Goal: Use online tool/utility: Utilize a website feature to perform a specific function

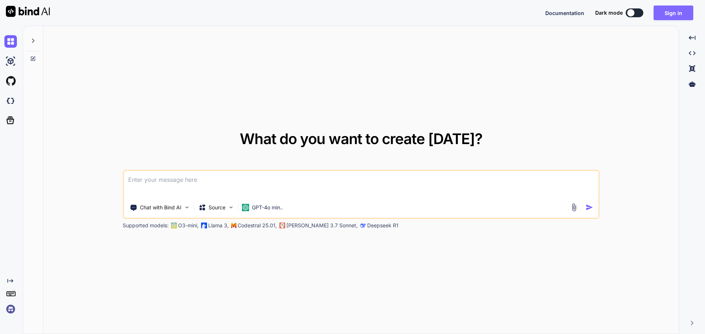
click at [657, 12] on button "Sign in" at bounding box center [673, 13] width 40 height 15
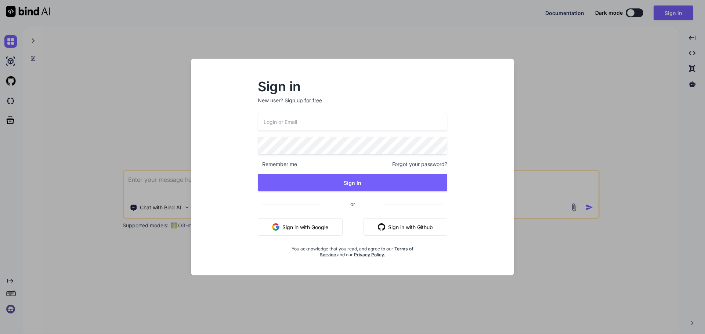
click at [322, 229] on button "Sign in with Google" at bounding box center [300, 227] width 85 height 18
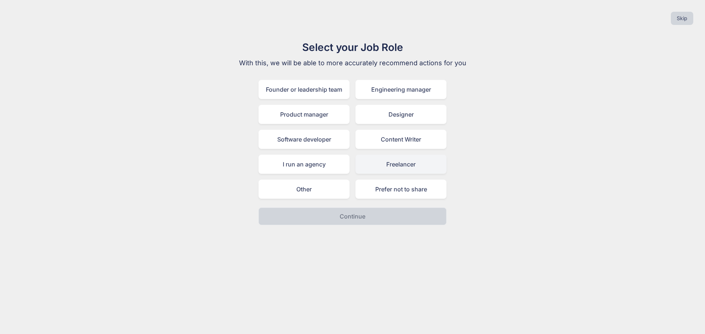
click at [388, 170] on div "Freelancer" at bounding box center [400, 164] width 91 height 19
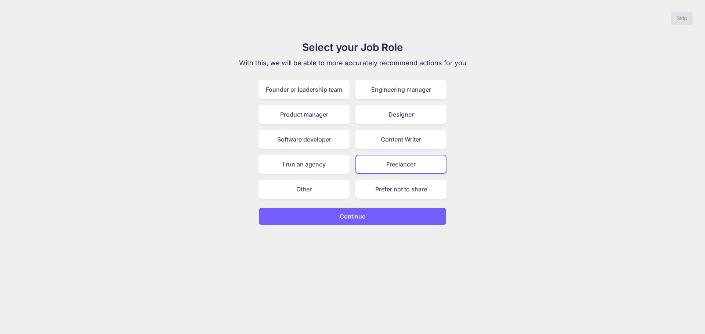
click at [385, 211] on button "Continue" at bounding box center [352, 217] width 188 height 18
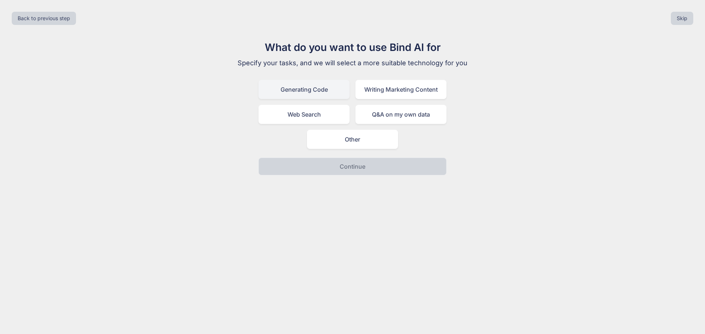
click at [315, 96] on div "Generating Code" at bounding box center [303, 89] width 91 height 19
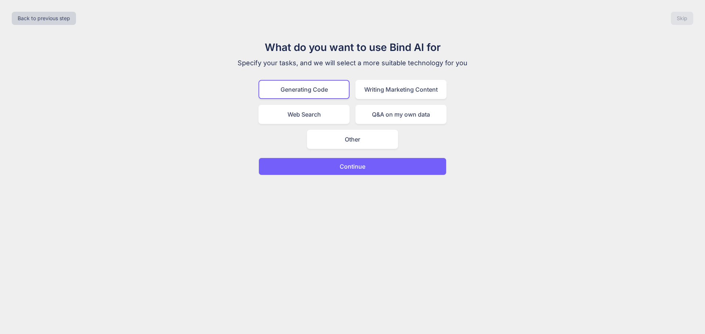
click at [350, 161] on button "Continue" at bounding box center [352, 167] width 188 height 18
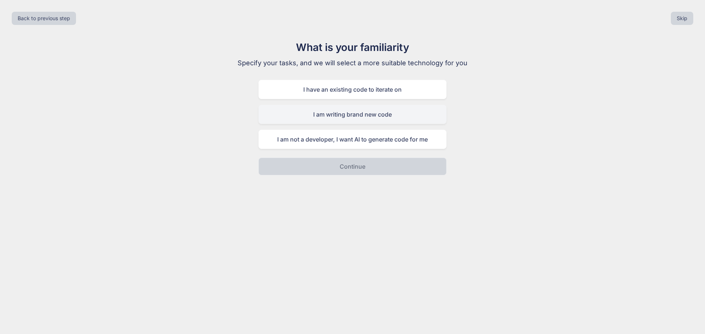
click at [358, 115] on div "I am writing brand new code" at bounding box center [352, 114] width 188 height 19
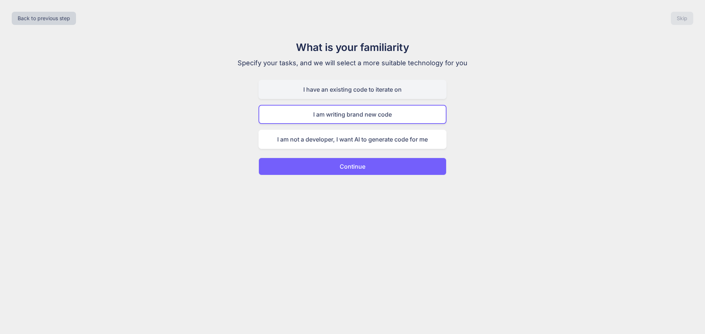
click at [345, 88] on div "I have an existing code to iterate on" at bounding box center [352, 89] width 188 height 19
click at [354, 169] on p "Continue" at bounding box center [352, 166] width 26 height 9
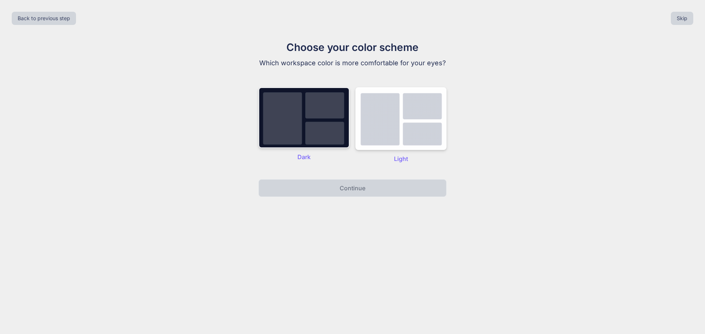
click at [329, 148] on img at bounding box center [303, 117] width 91 height 61
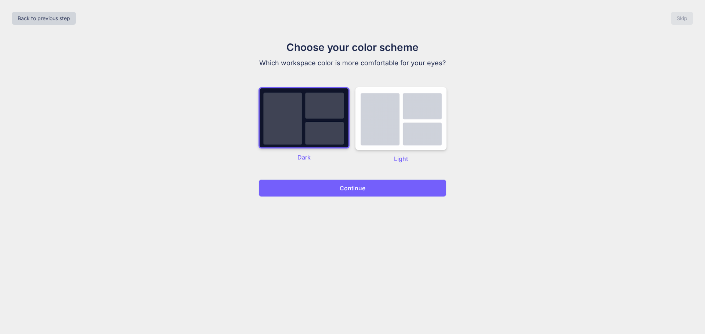
click at [335, 197] on button "Continue" at bounding box center [352, 188] width 188 height 18
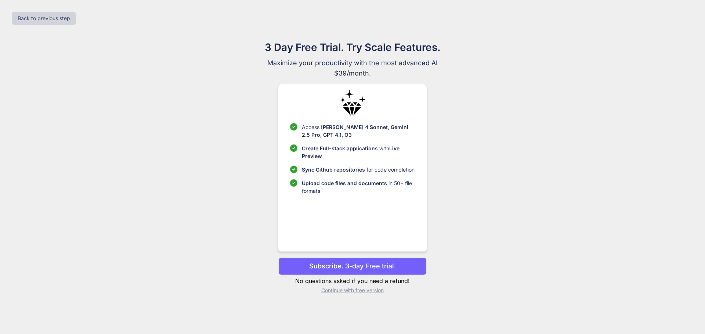
click at [361, 292] on p "Continue with free version" at bounding box center [352, 290] width 148 height 7
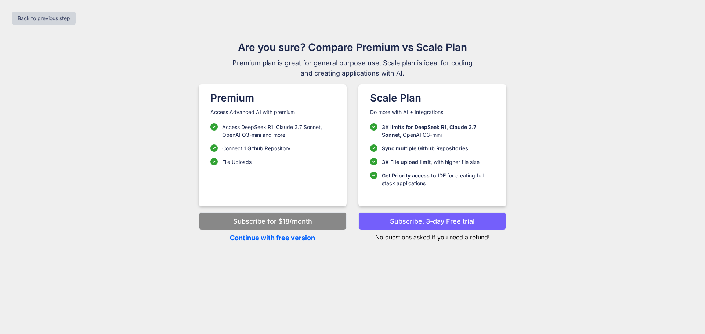
click at [290, 237] on p "Continue with free version" at bounding box center [273, 238] width 148 height 10
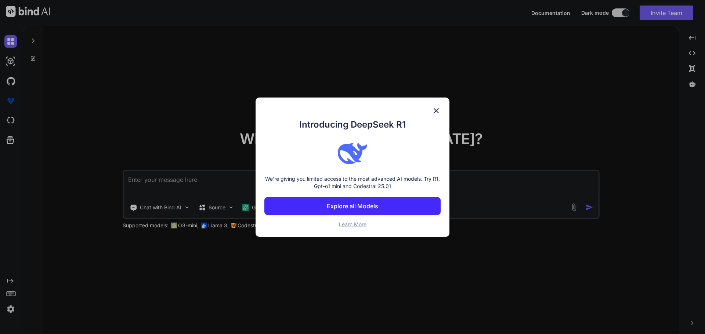
click at [399, 211] on button "Explore all Models" at bounding box center [352, 206] width 176 height 18
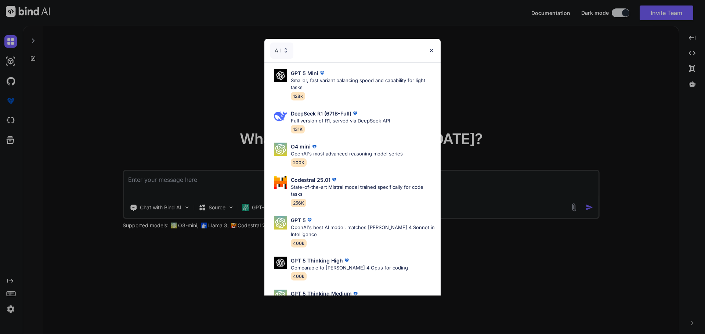
click at [291, 50] on div "All" at bounding box center [281, 51] width 23 height 16
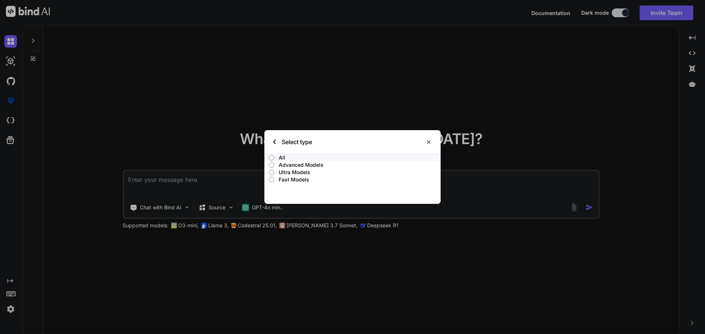
click at [273, 140] on img at bounding box center [274, 142] width 3 height 4
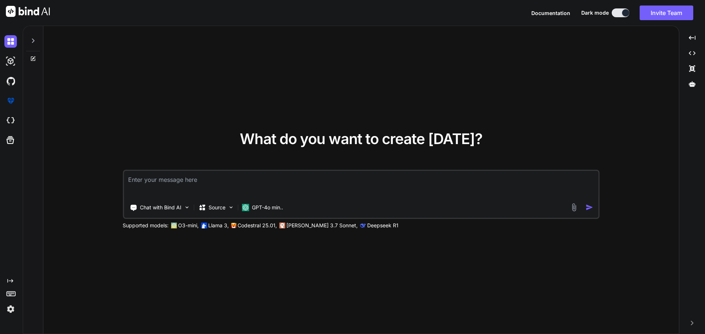
click at [111, 114] on div "What do you want to create [DATE]? Chat with Bind AI Source GPT-4o min.. Suppor…" at bounding box center [360, 180] width 635 height 309
click at [12, 294] on icon at bounding box center [11, 293] width 10 height 10
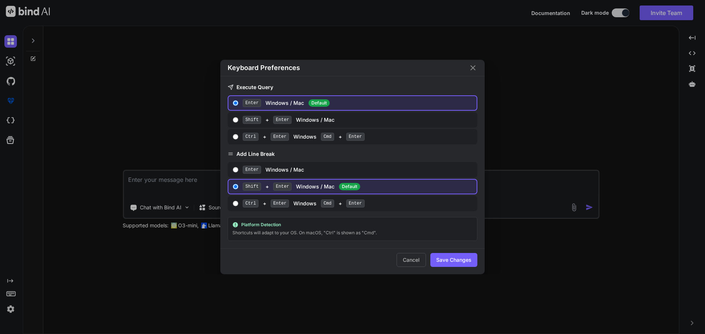
click at [80, 287] on div "Keyboard Preferences Execute Query Enter Windows / Mac Default Shift + Enter Wi…" at bounding box center [352, 167] width 705 height 334
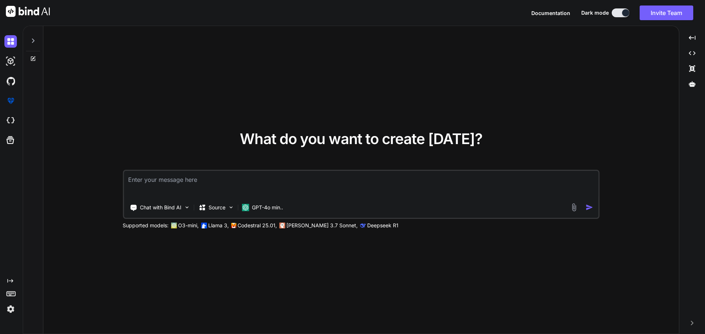
click at [190, 175] on textarea at bounding box center [361, 184] width 475 height 27
paste textarea "ang"
type textarea "Write a code for make cms backend api in c++ language"
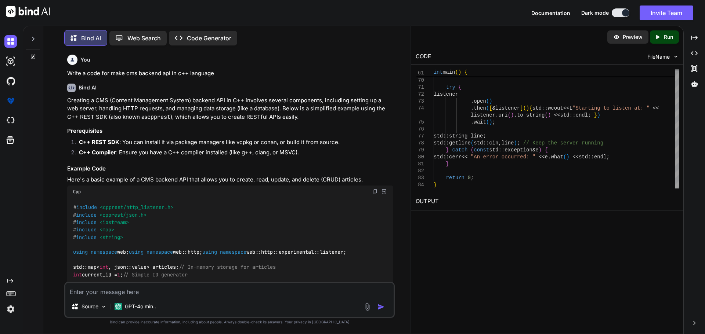
click at [664, 58] on span "FileName" at bounding box center [658, 56] width 22 height 7
click at [657, 43] on div "Created with Pixso. Run" at bounding box center [664, 36] width 29 height 13
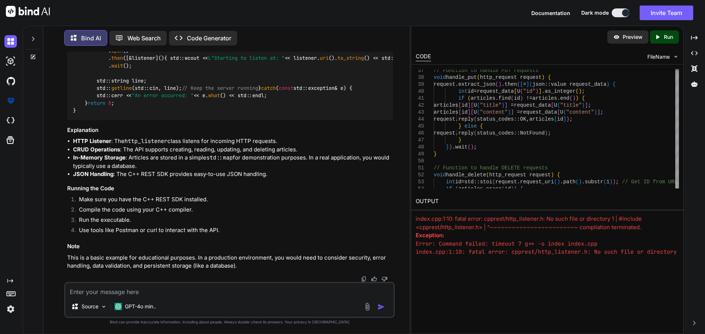
scroll to position [723, 0]
click at [205, 39] on p "Code Generator" at bounding box center [209, 38] width 44 height 9
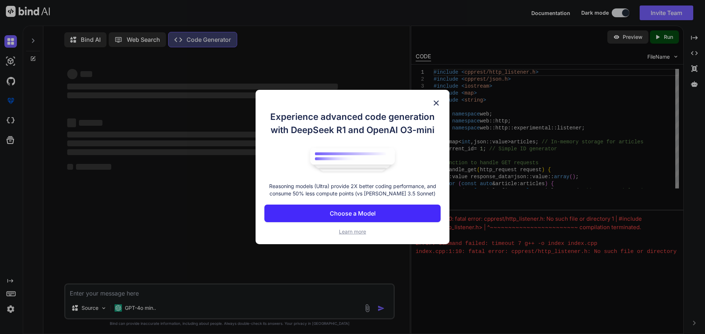
click at [342, 211] on p "Choose a Model" at bounding box center [353, 213] width 46 height 9
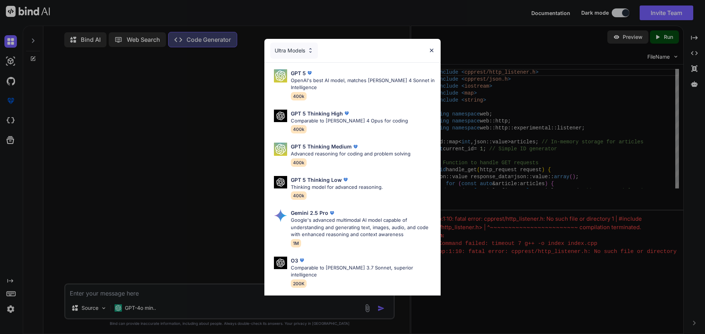
click at [284, 53] on div "Ultra Models" at bounding box center [294, 51] width 48 height 16
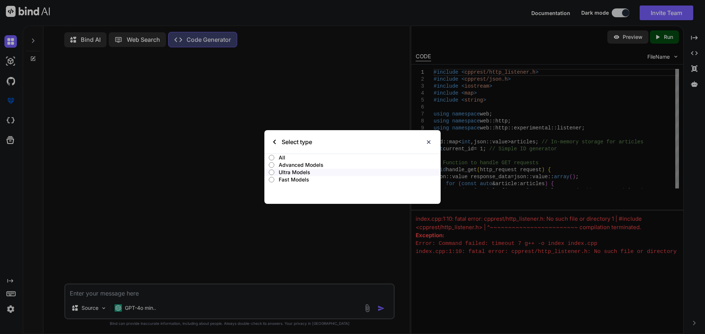
click at [274, 145] on div "Select type" at bounding box center [292, 141] width 39 height 23
click at [272, 142] on div "Select type" at bounding box center [352, 141] width 176 height 23
click at [275, 142] on img at bounding box center [274, 142] width 3 height 4
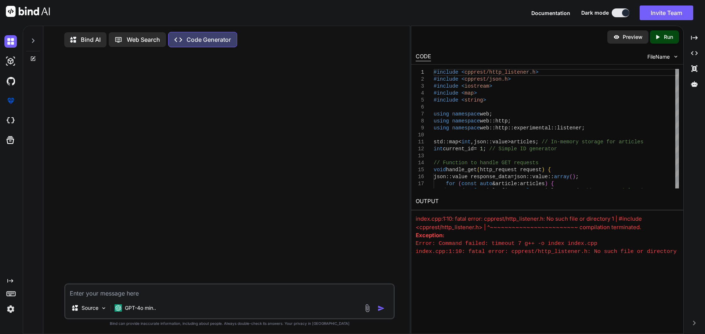
click at [210, 34] on div "Created with Pixso. Code Generator" at bounding box center [202, 39] width 69 height 15
click at [300, 87] on div at bounding box center [230, 168] width 329 height 230
click at [92, 157] on div at bounding box center [230, 168] width 329 height 230
click at [145, 291] on textarea at bounding box center [229, 291] width 328 height 13
click at [143, 307] on p "GPT-4o min.." at bounding box center [140, 308] width 31 height 7
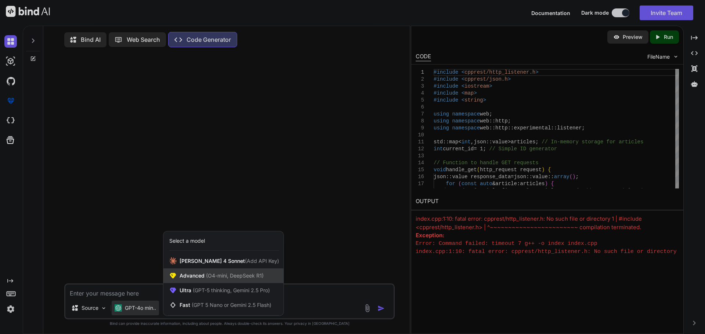
click at [186, 281] on div "Advanced (O4-mini, DeepSeek R1)" at bounding box center [223, 276] width 120 height 15
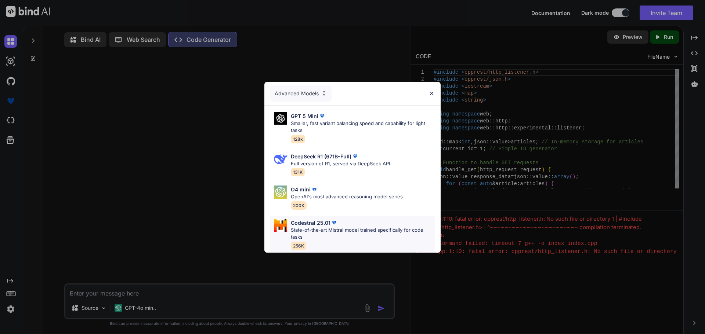
click at [328, 222] on p "Codestral 25.01" at bounding box center [311, 223] width 40 height 8
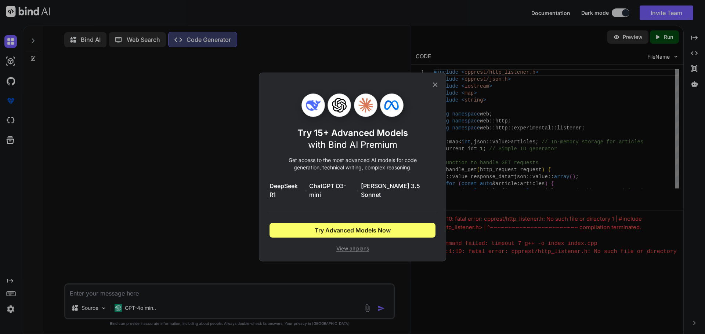
drag, startPoint x: 437, startPoint y: 85, endPoint x: 399, endPoint y: 142, distance: 69.2
click at [437, 86] on icon at bounding box center [435, 85] width 8 height 8
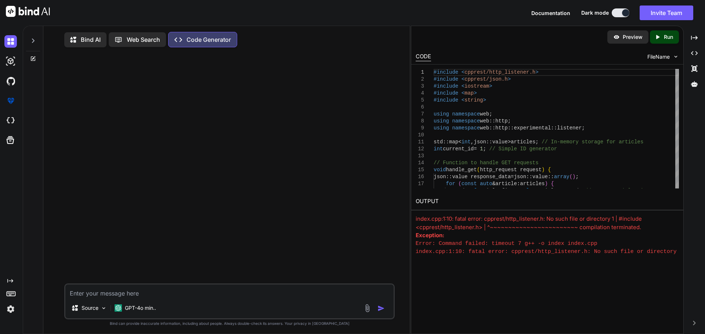
click at [184, 296] on textarea at bounding box center [229, 291] width 328 height 13
type textarea "Write complete cms backend api which are connect in postgres it's write in c++ …"
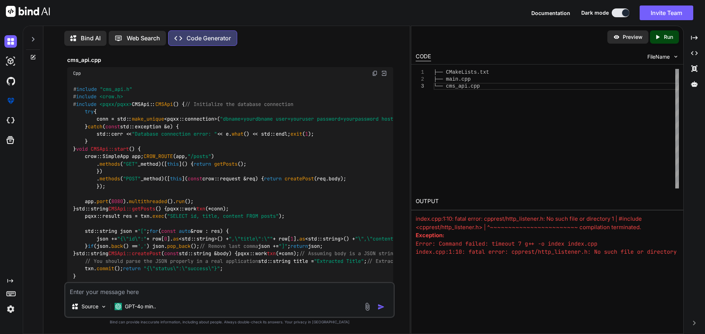
scroll to position [417, 0]
click at [128, 93] on span ""cms_api.h"" at bounding box center [116, 89] width 32 height 7
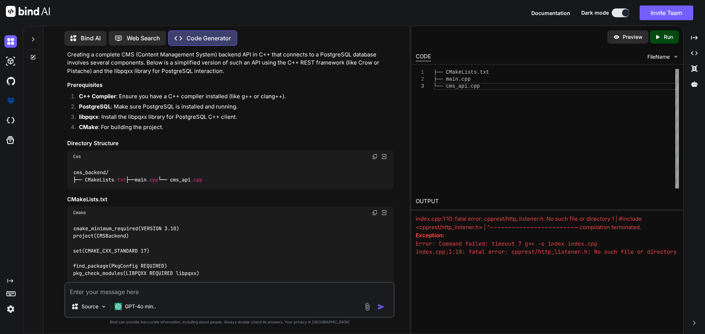
scroll to position [0, 0]
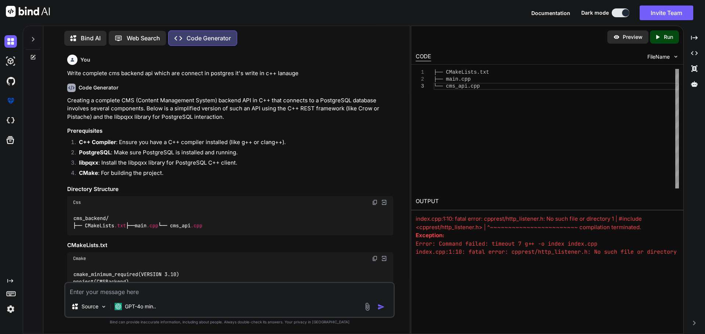
click at [87, 167] on li "libpqxx : Install the libpqxx library for PostgreSQL C++ client." at bounding box center [233, 164] width 320 height 10
click at [83, 165] on strong "libpqxx" at bounding box center [88, 162] width 19 height 7
click at [233, 186] on h3 "Directory Structure" at bounding box center [230, 189] width 326 height 8
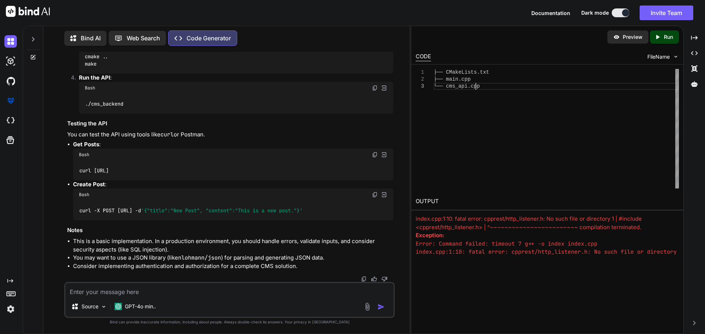
drag, startPoint x: 521, startPoint y: 130, endPoint x: 522, endPoint y: 123, distance: 7.5
click at [520, 129] on div "├── CMakeLists.txt ├── main.cpp └── cms_api.cpp" at bounding box center [555, 129] width 245 height 120
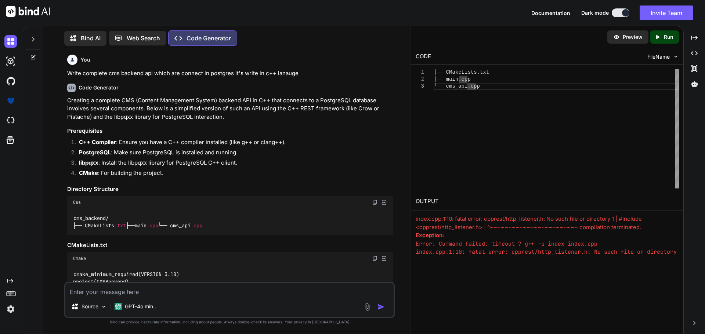
click at [119, 36] on icon at bounding box center [119, 38] width 8 height 8
click at [203, 34] on p "Code Generator" at bounding box center [208, 38] width 44 height 9
